Goal: Task Accomplishment & Management: Use online tool/utility

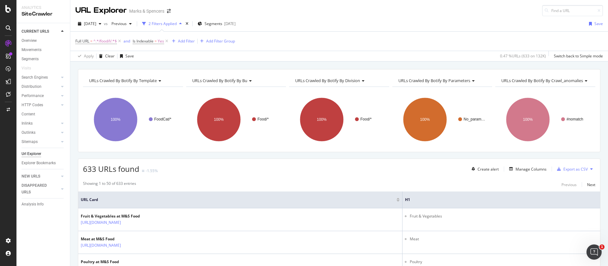
click at [54, 32] on div at bounding box center [56, 31] width 6 height 6
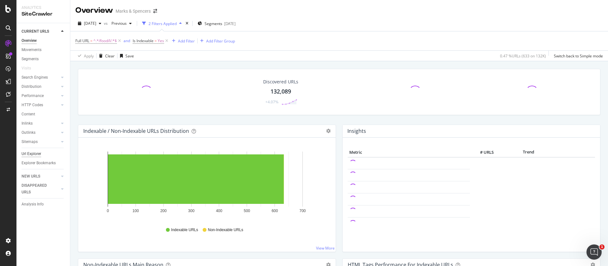
click at [32, 150] on div "Url Explorer" at bounding box center [32, 153] width 20 height 7
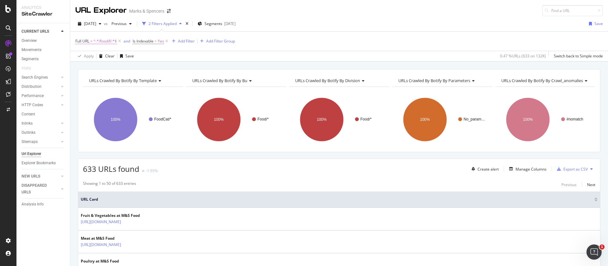
click at [95, 37] on span "^.*/food/l/.*$" at bounding box center [104, 41] width 23 height 9
click at [88, 67] on input "/food/l/" at bounding box center [111, 67] width 60 height 10
type input "/christmas/l/"
click at [142, 81] on div "Apply" at bounding box center [146, 80] width 10 height 5
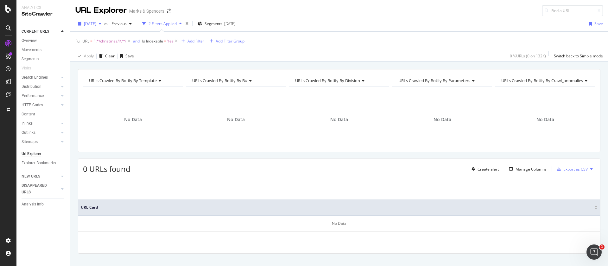
click at [94, 27] on div "[DATE]" at bounding box center [89, 23] width 28 height 9
click at [108, 52] on div "[DATE]" at bounding box center [102, 54] width 34 height 6
click at [119, 43] on span "^.*/christmas/l/.*$" at bounding box center [109, 41] width 33 height 9
click at [81, 68] on div "Contains /christmas/l/ Cancel Add filter Apply" at bounding box center [116, 67] width 80 height 43
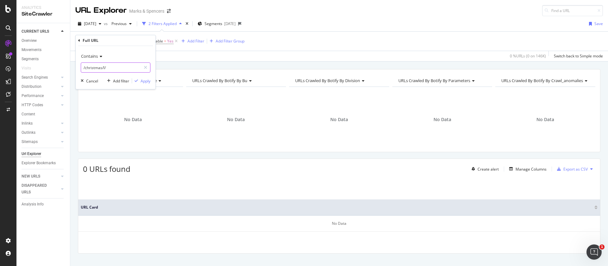
click at [82, 68] on input "/christmas/l/" at bounding box center [111, 67] width 60 height 10
click at [120, 68] on input "/l/christmas/l/" at bounding box center [111, 67] width 60 height 10
type input "/l/christmas/"
click at [141, 82] on div "Apply" at bounding box center [146, 80] width 10 height 5
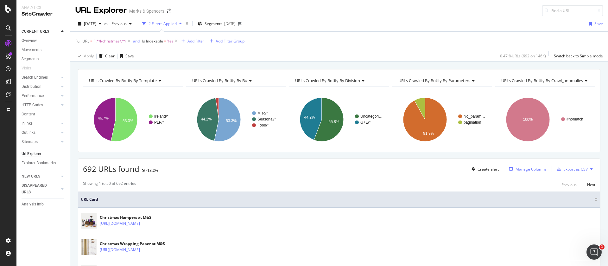
click at [516, 168] on div "Manage Columns" at bounding box center [531, 168] width 31 height 5
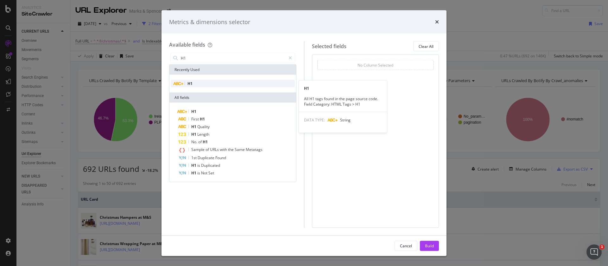
click at [190, 83] on span "H1" at bounding box center [189, 83] width 5 height 5
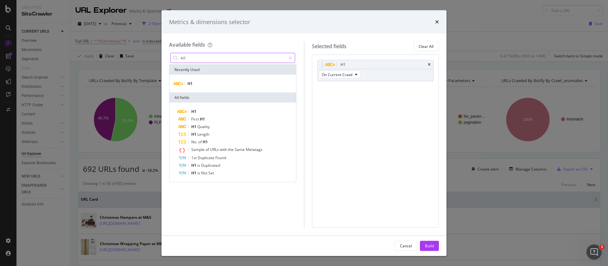
click at [192, 57] on input "H1" at bounding box center [232, 57] width 105 height 9
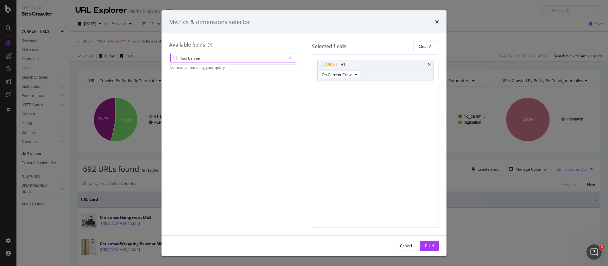
drag, startPoint x: 188, startPoint y: 57, endPoint x: 177, endPoint y: 56, distance: 11.1
click at [177, 56] on div "has banner" at bounding box center [232, 58] width 125 height 10
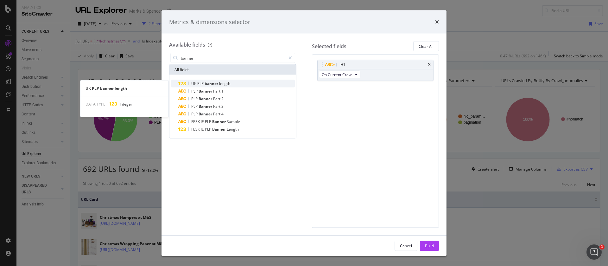
click at [225, 84] on span "length" at bounding box center [224, 83] width 11 height 5
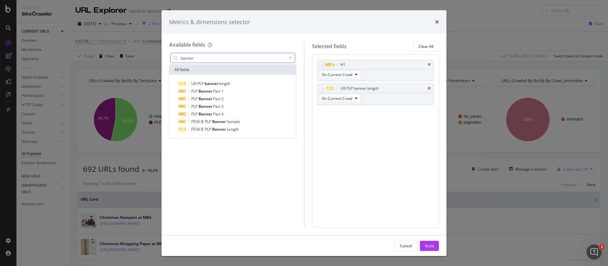
click at [208, 58] on input "banner" at bounding box center [232, 57] width 105 height 9
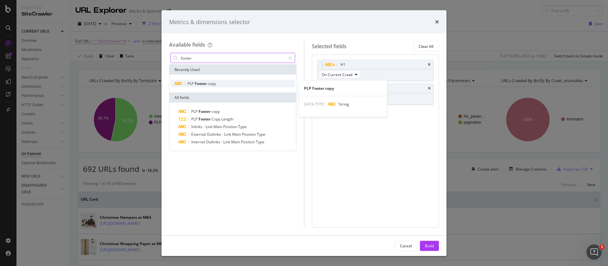
type input "footer"
click at [207, 81] on span "Footer" at bounding box center [201, 83] width 13 height 5
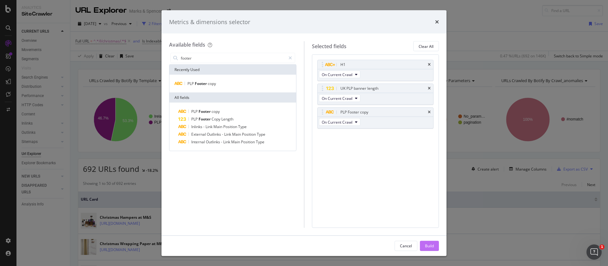
click at [433, 246] on div "Build" at bounding box center [429, 245] width 9 height 5
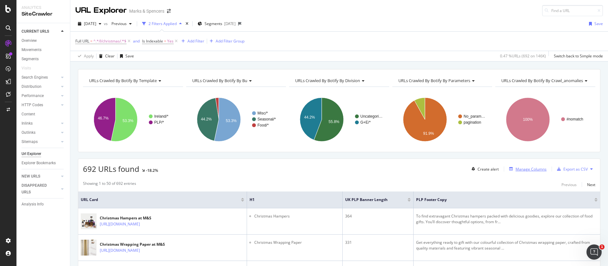
click at [517, 169] on div "Manage Columns" at bounding box center [531, 168] width 31 height 5
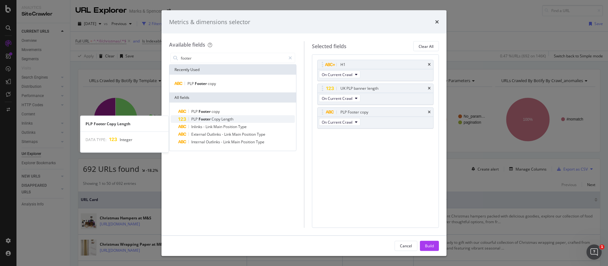
type input "footer"
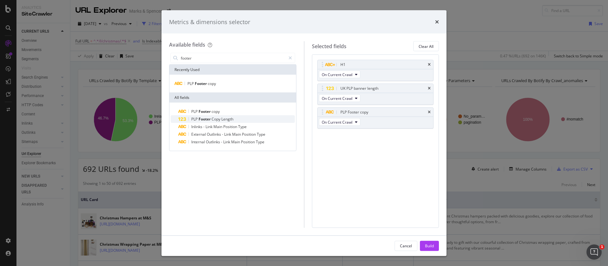
click at [223, 119] on span "Length" at bounding box center [227, 118] width 12 height 5
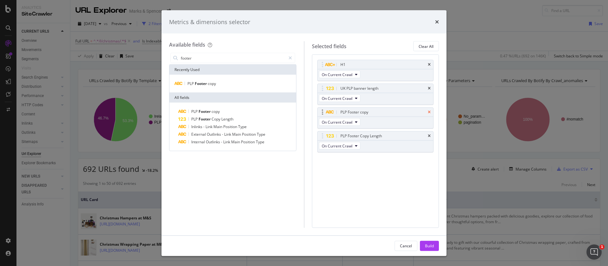
click at [429, 112] on icon "times" at bounding box center [429, 112] width 3 height 4
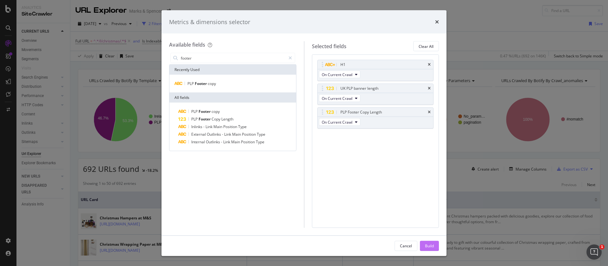
click at [432, 245] on div "Build" at bounding box center [429, 245] width 9 height 5
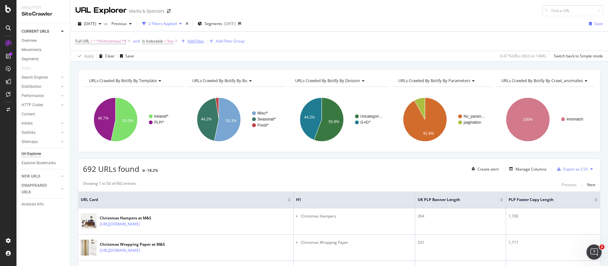
click at [198, 44] on div "Add Filter" at bounding box center [191, 41] width 25 height 7
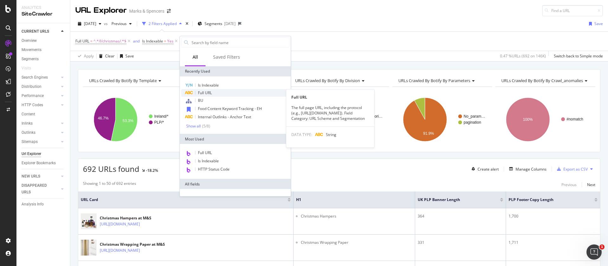
click at [209, 92] on span "Full URL" at bounding box center [205, 92] width 14 height 5
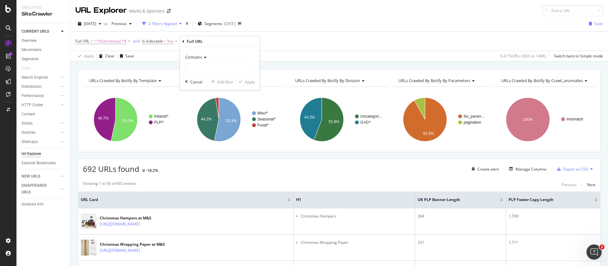
click at [201, 58] on span "Contains" at bounding box center [193, 57] width 17 height 6
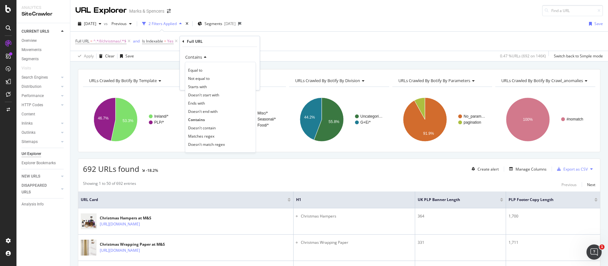
click at [206, 128] on span "Doesn't contain" at bounding box center [202, 127] width 28 height 5
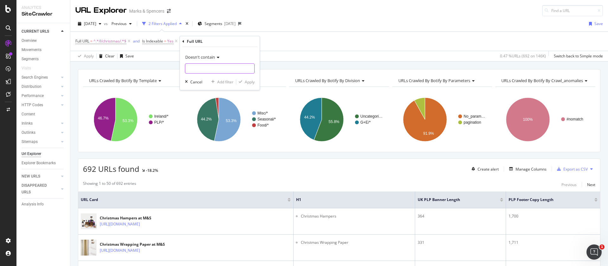
click at [194, 67] on input "text" at bounding box center [219, 68] width 69 height 10
type input "="
click at [250, 81] on div "Apply" at bounding box center [250, 81] width 10 height 5
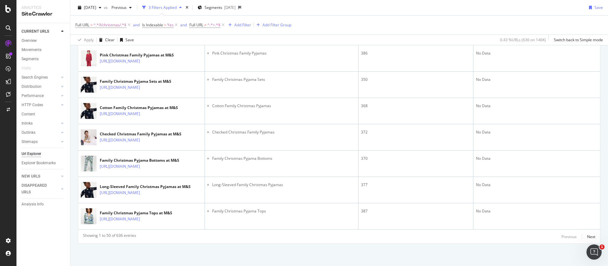
scroll to position [1638, 0]
click at [587, 237] on div "Next" at bounding box center [591, 236] width 8 height 5
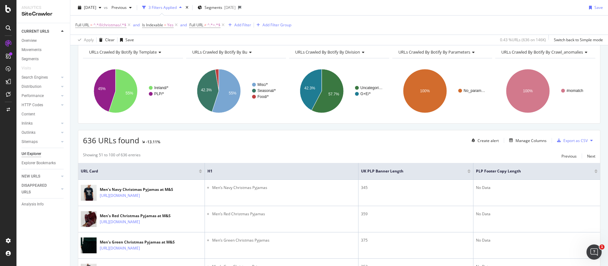
scroll to position [0, 0]
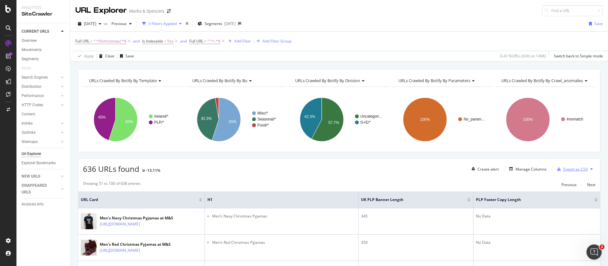
click at [570, 171] on div "Export as CSV" at bounding box center [575, 168] width 24 height 5
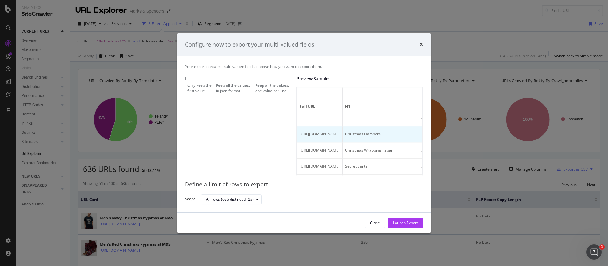
drag, startPoint x: 390, startPoint y: 140, endPoint x: 358, endPoint y: 140, distance: 32.0
click at [340, 137] on div "[URL][DOMAIN_NAME]" at bounding box center [320, 134] width 40 height 6
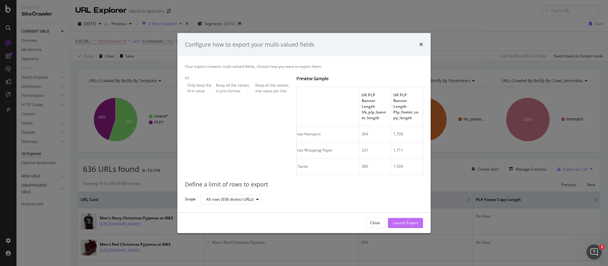
click at [402, 223] on div "Launch Export" at bounding box center [405, 222] width 25 height 5
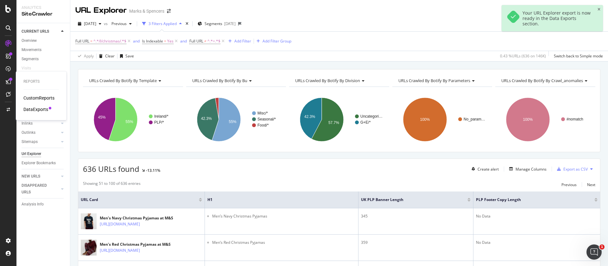
click at [36, 107] on div "DataExports" at bounding box center [35, 109] width 25 height 6
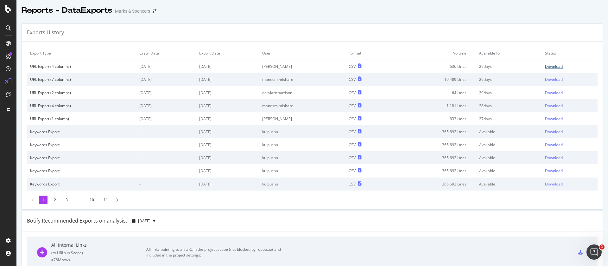
click at [545, 66] on div "Download" at bounding box center [554, 66] width 18 height 5
